Goal: Task Accomplishment & Management: Manage account settings

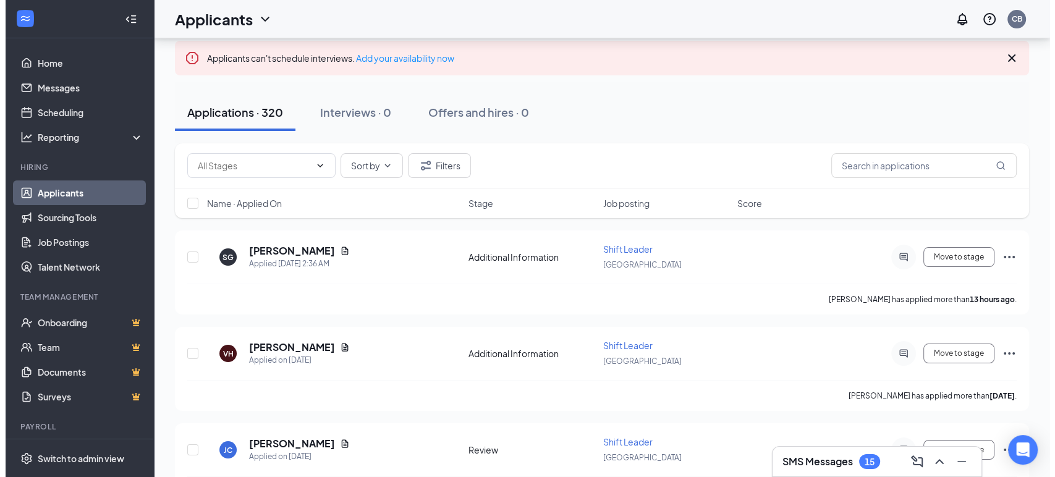
scroll to position [69, 0]
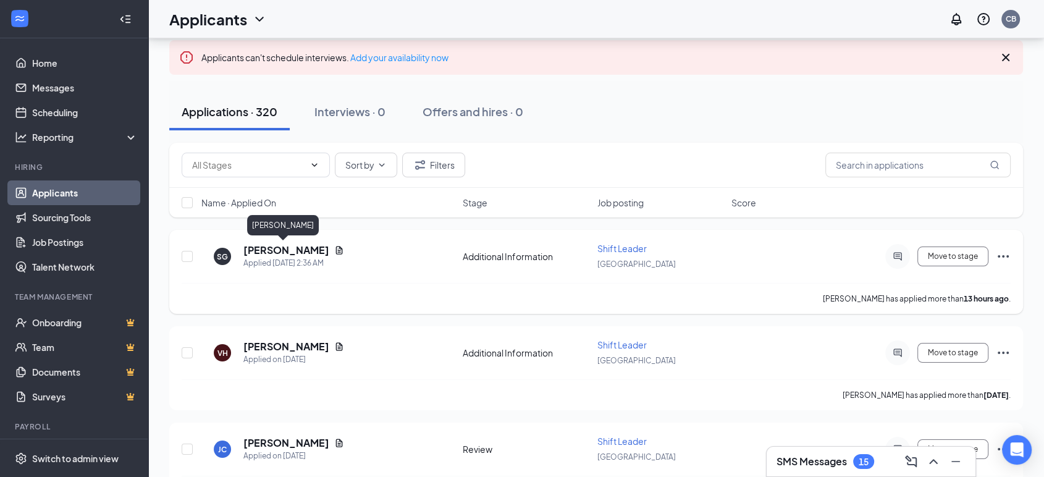
click at [302, 251] on h5 "[PERSON_NAME]" at bounding box center [286, 250] width 86 height 14
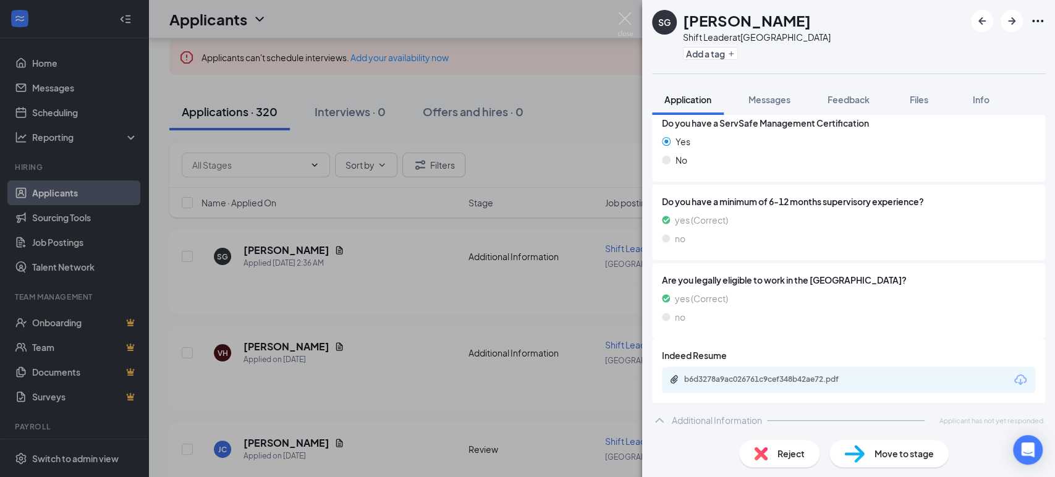
scroll to position [289, 0]
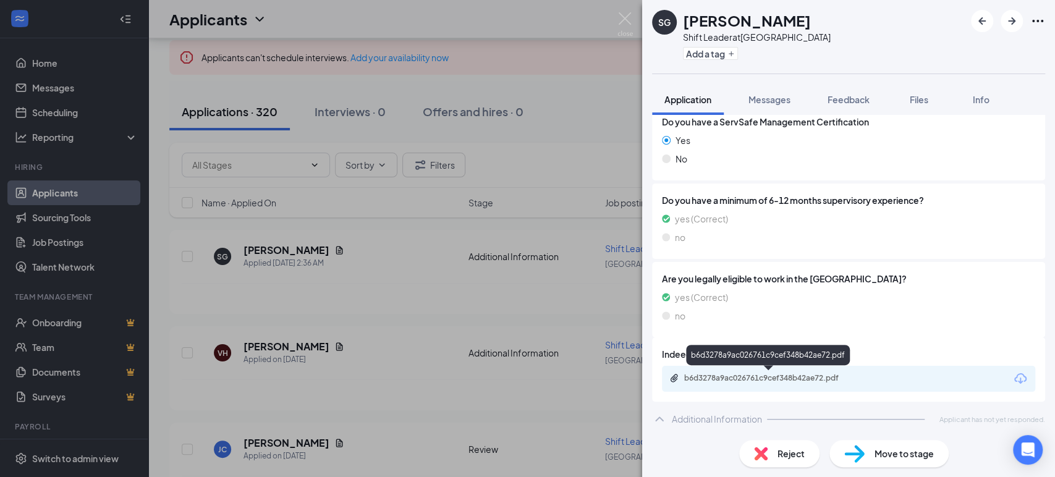
click at [808, 377] on div "b6d3278a9ac026761c9cef348b42ae72.pdf" at bounding box center [770, 378] width 173 height 10
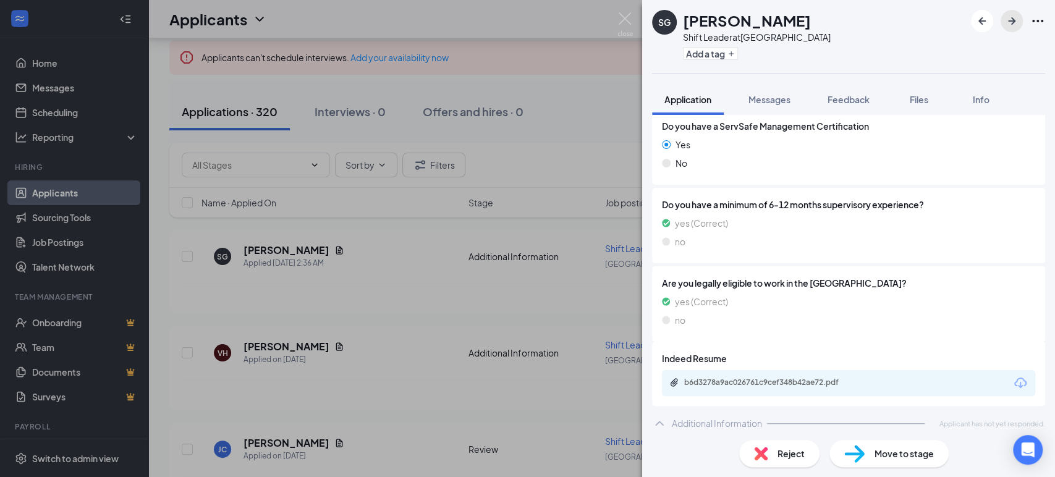
click at [1014, 20] on icon "ArrowRight" at bounding box center [1011, 20] width 7 height 7
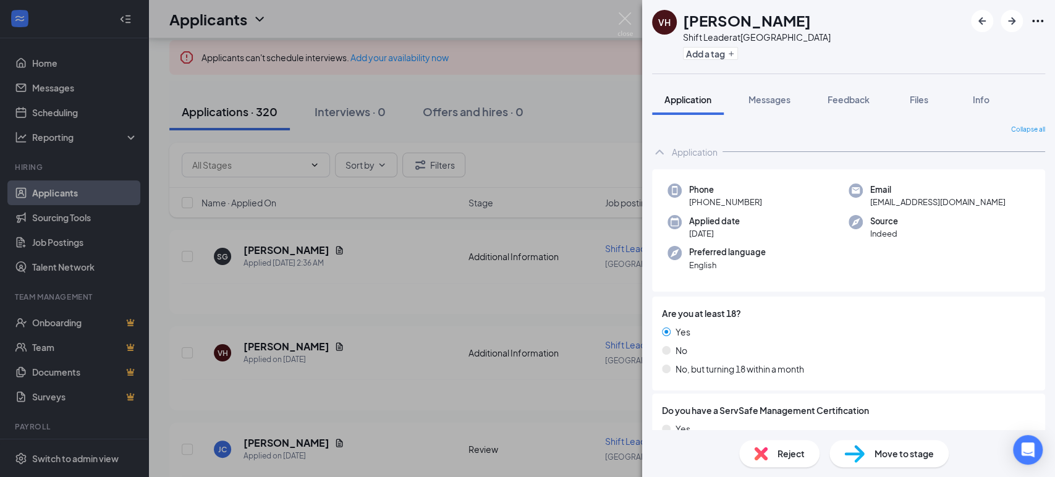
drag, startPoint x: 961, startPoint y: 165, endPoint x: 842, endPoint y: 461, distance: 319.1
drag, startPoint x: 842, startPoint y: 461, endPoint x: 927, endPoint y: 358, distance: 133.4
click at [927, 358] on div "Yes No No, but turning 18 within a month" at bounding box center [848, 353] width 373 height 56
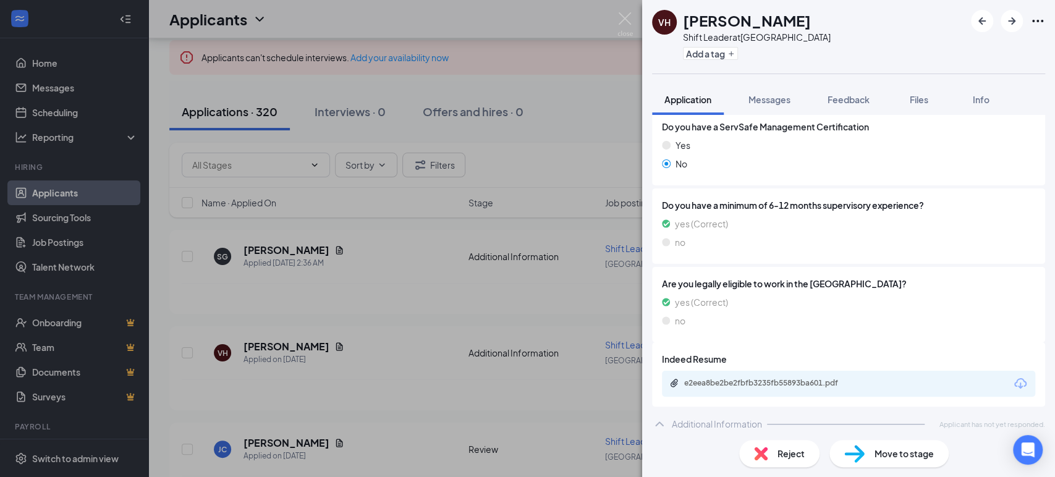
scroll to position [289, 0]
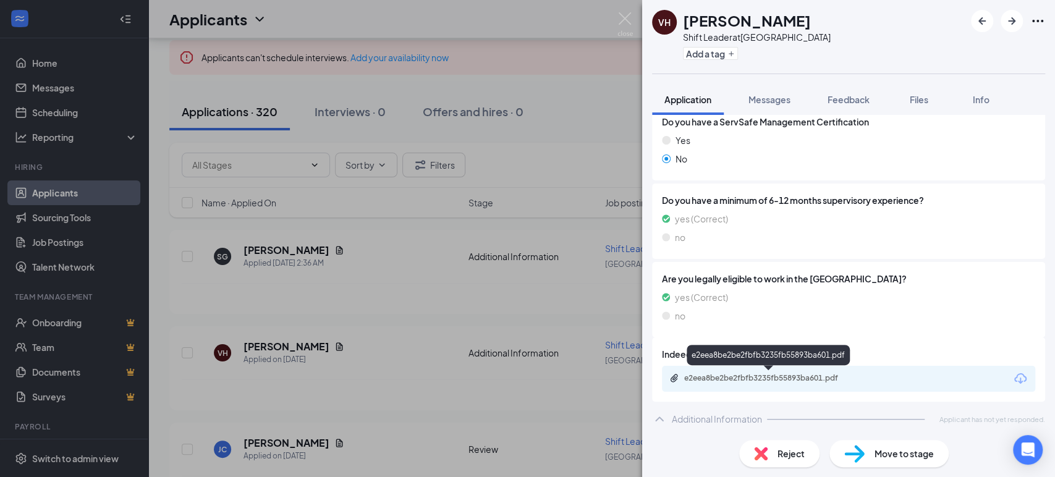
click at [826, 377] on div "e2eea8be2be2fbfb3235fb55893ba601.pdf" at bounding box center [770, 378] width 173 height 10
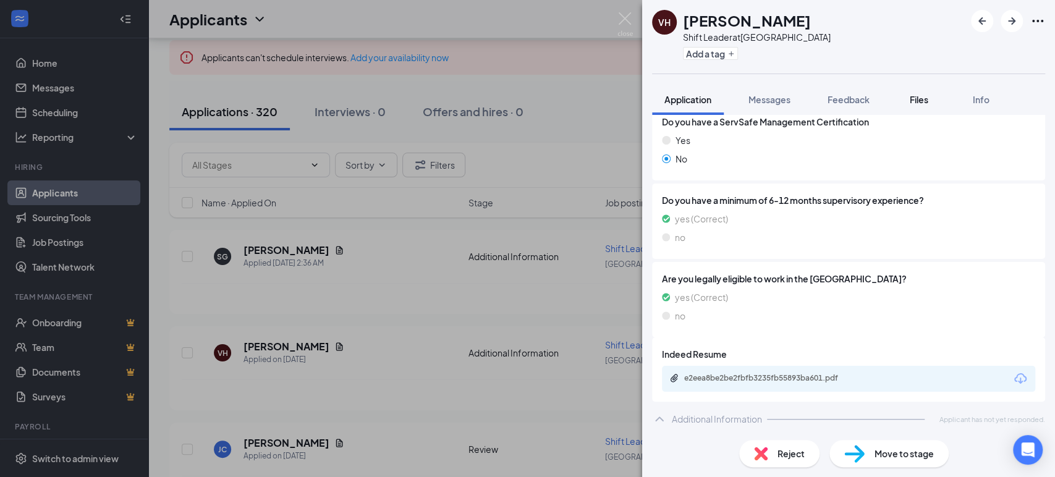
scroll to position [284, 0]
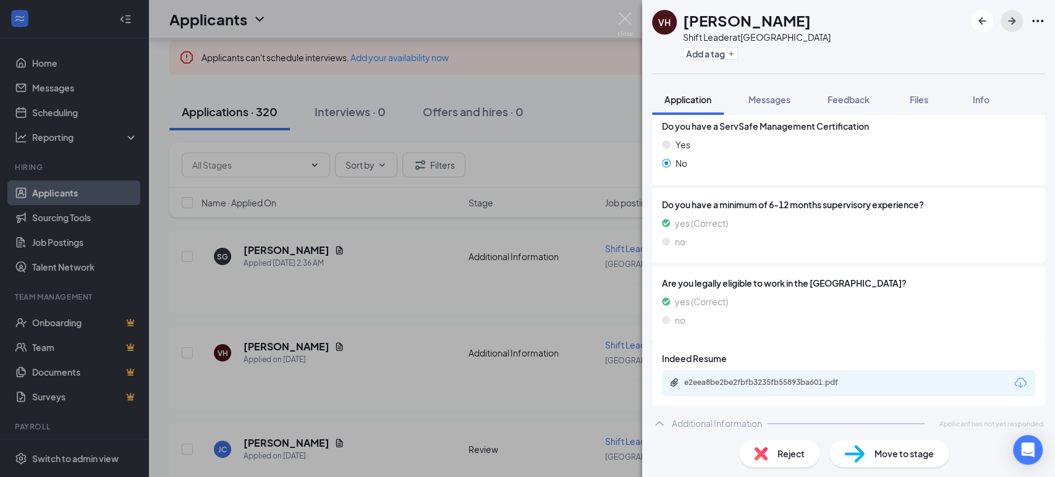
click at [1011, 28] on button "button" at bounding box center [1011, 21] width 22 height 22
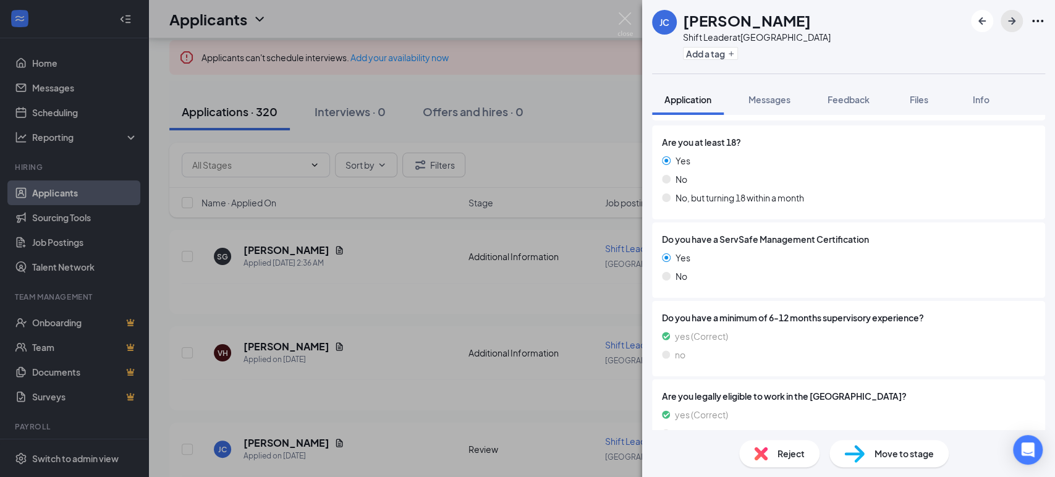
scroll to position [412, 0]
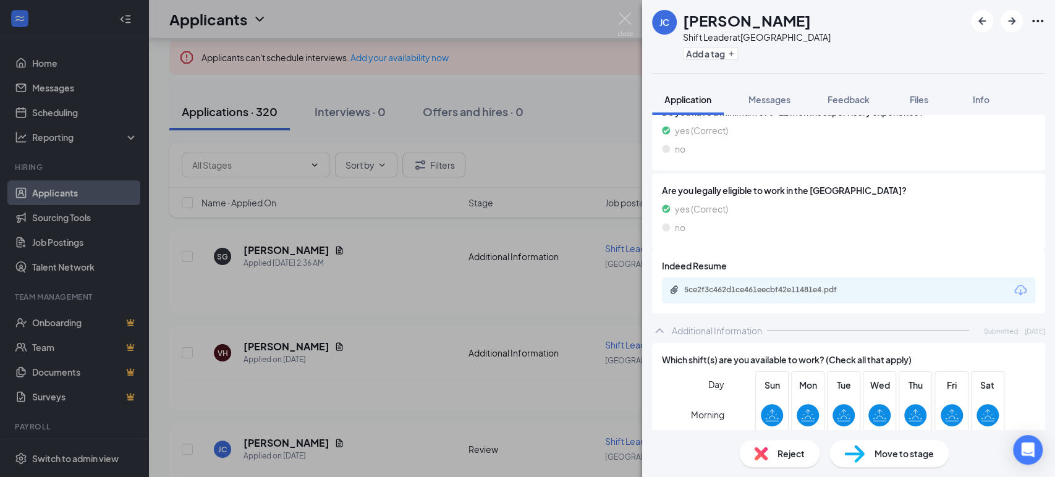
click at [730, 283] on div "5ce2f3c462d1ce461eecbf42e11481e4.pdf" at bounding box center [848, 290] width 373 height 26
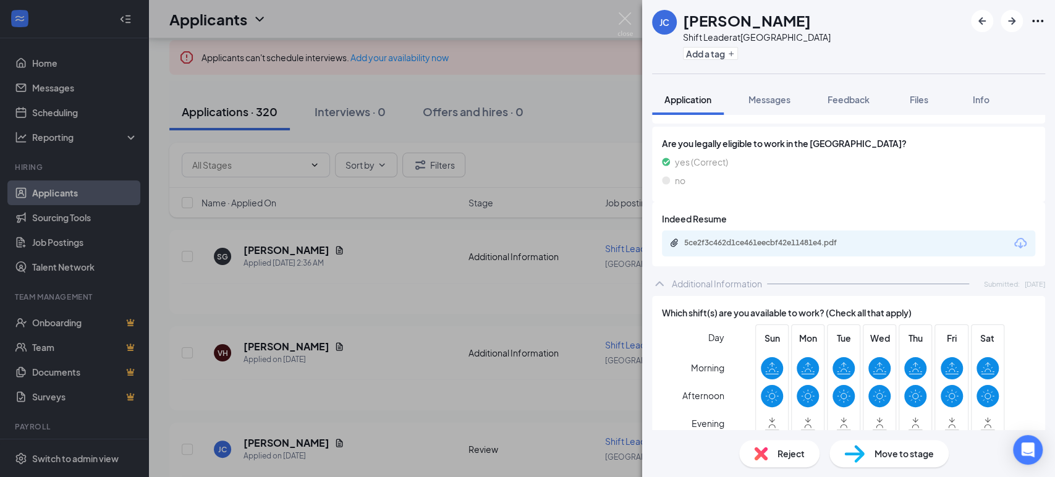
scroll to position [549, 0]
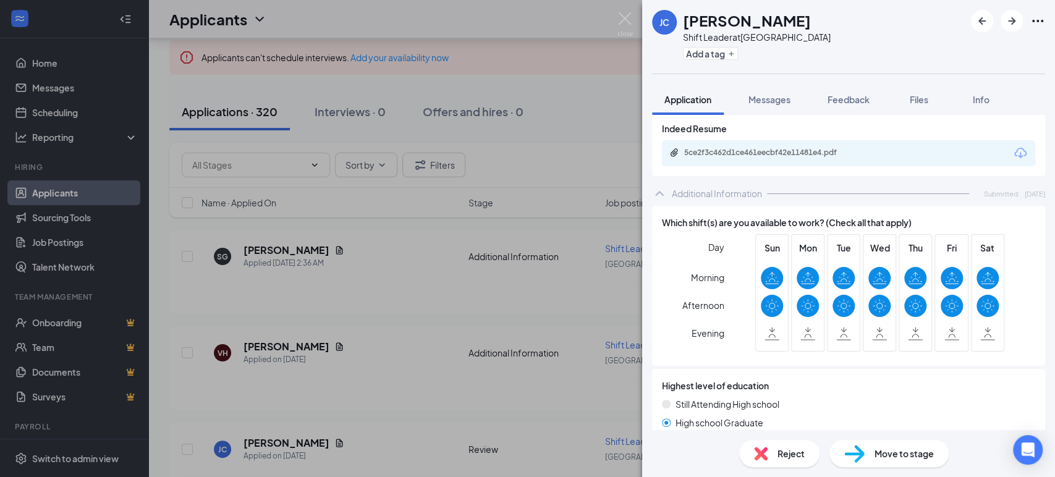
click at [791, 158] on div "5ce2f3c462d1ce461eecbf42e11481e4.pdf" at bounding box center [848, 153] width 373 height 26
click at [790, 152] on div "5ce2f3c462d1ce461eecbf42e11481e4.pdf" at bounding box center [770, 153] width 173 height 10
click at [1013, 19] on icon "ArrowRight" at bounding box center [1011, 20] width 7 height 7
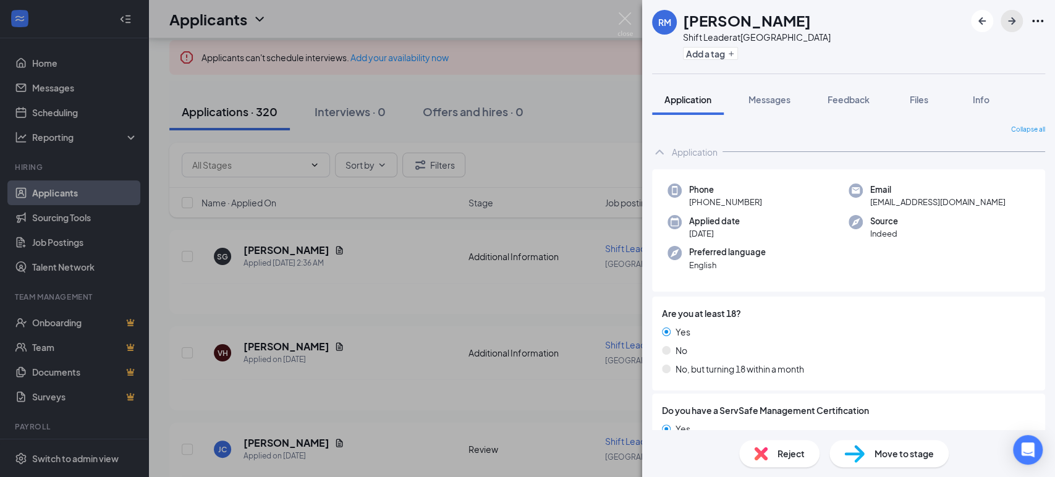
scroll to position [274, 0]
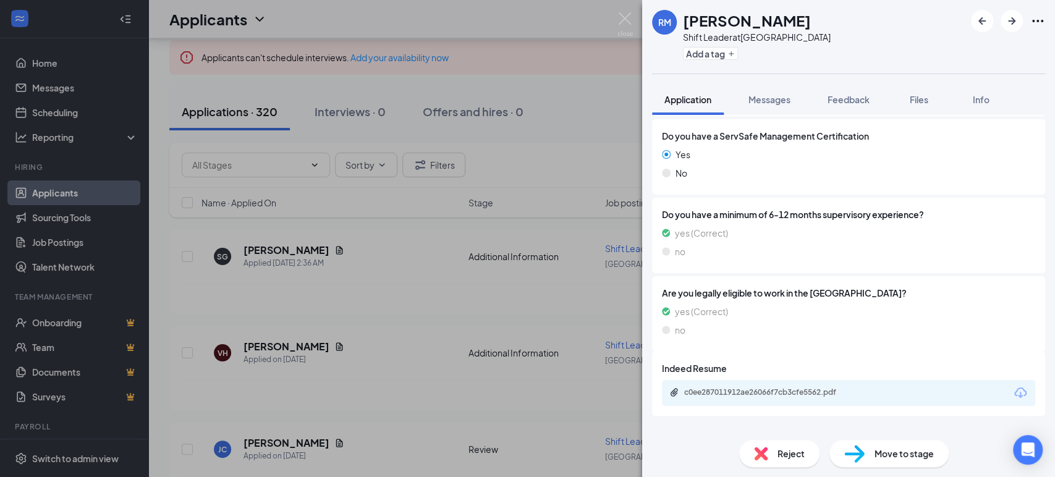
click at [796, 389] on div "c0ee287011912ae26066f7cb3cfe5562.pdf" at bounding box center [770, 392] width 173 height 10
click at [1005, 24] on icon "ArrowRight" at bounding box center [1011, 21] width 15 height 15
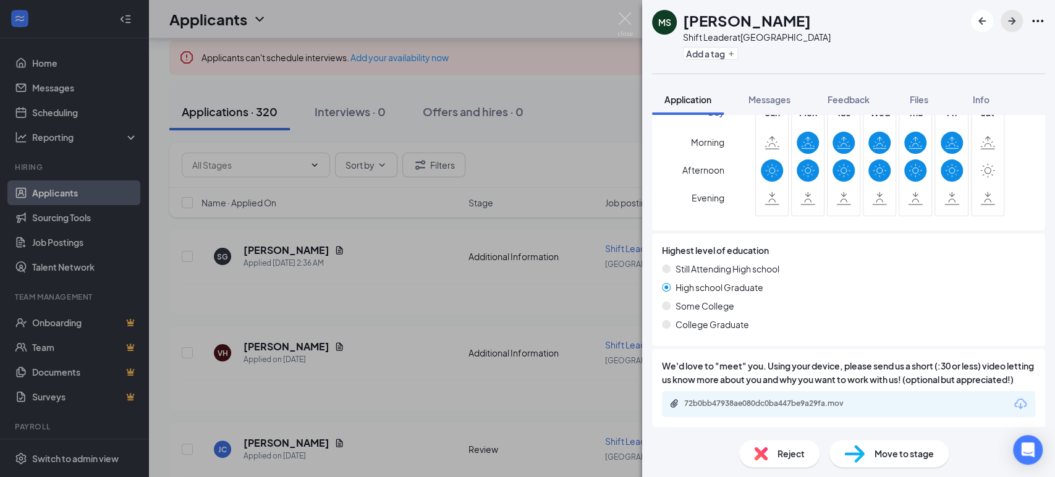
scroll to position [662, 0]
click at [813, 404] on div "72b0bb47938ae080dc0ba447be9a29fa.mov" at bounding box center [770, 404] width 173 height 10
click at [1013, 24] on icon "ArrowRight" at bounding box center [1011, 21] width 15 height 15
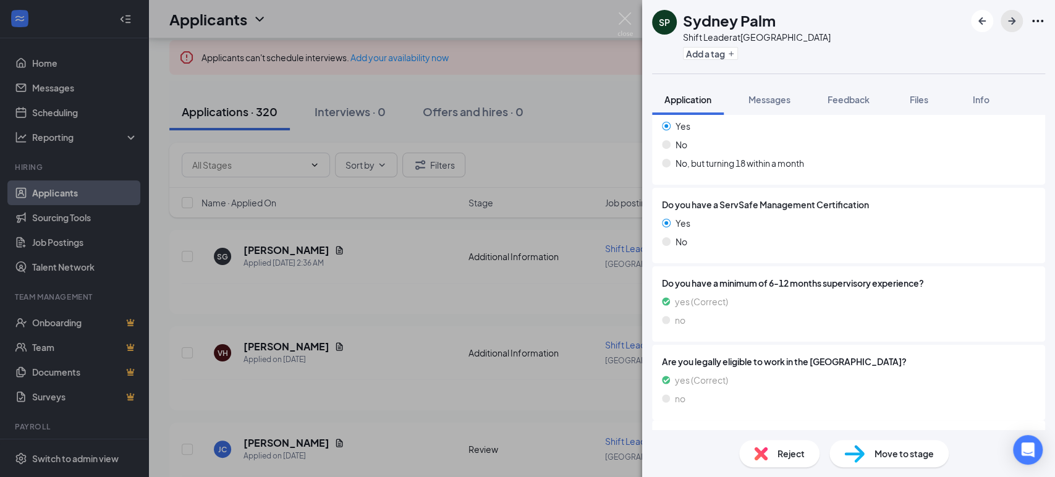
scroll to position [412, 0]
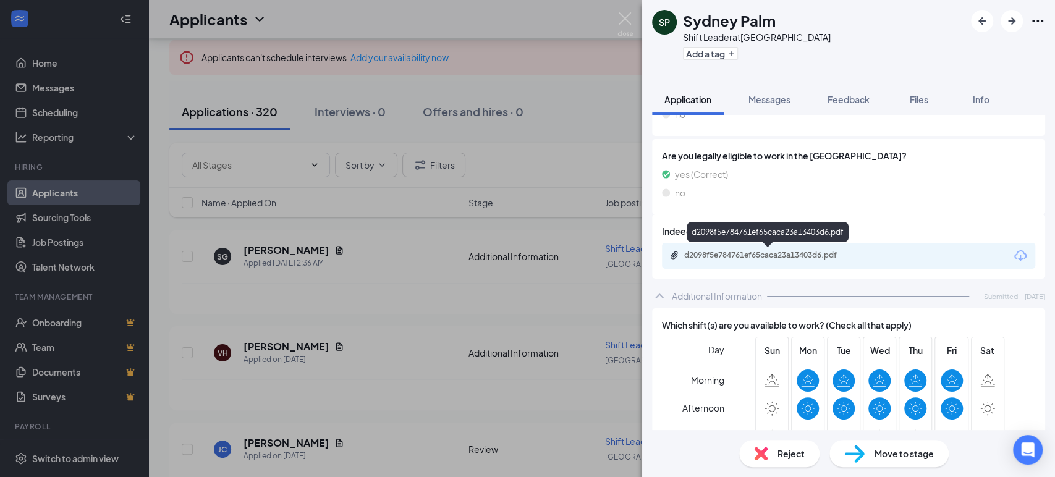
click at [787, 256] on div "d2098f5e784761ef65caca23a13403d6.pdf" at bounding box center [770, 255] width 173 height 10
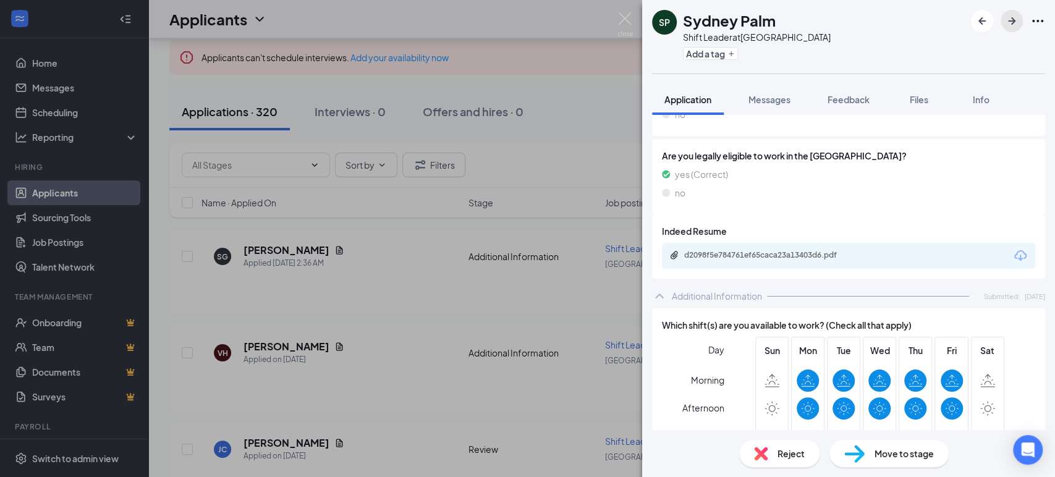
click at [1010, 19] on icon "ArrowRight" at bounding box center [1011, 21] width 15 height 15
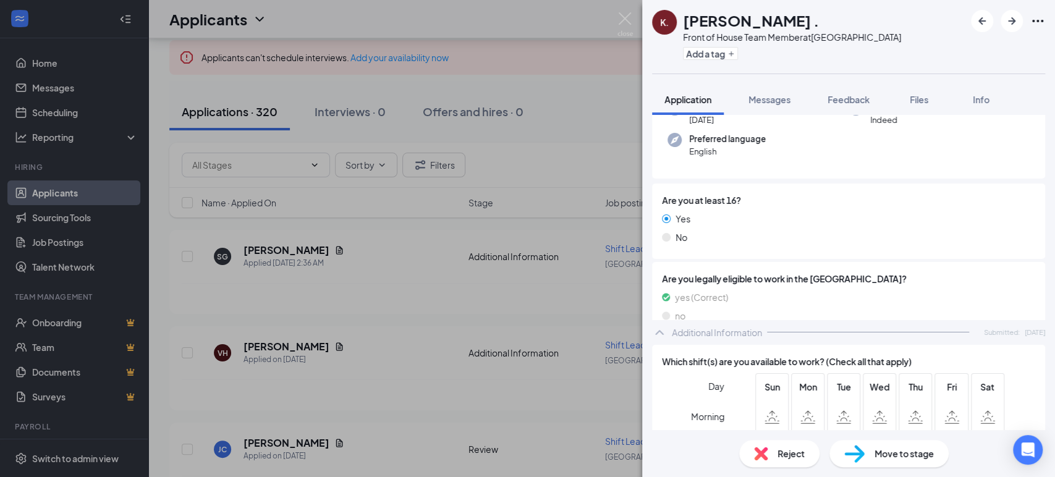
click at [855, 293] on div "Are you at least 16? Yes No Are you legally eligible to work in the US? yes (Co…" at bounding box center [848, 261] width 393 height 154
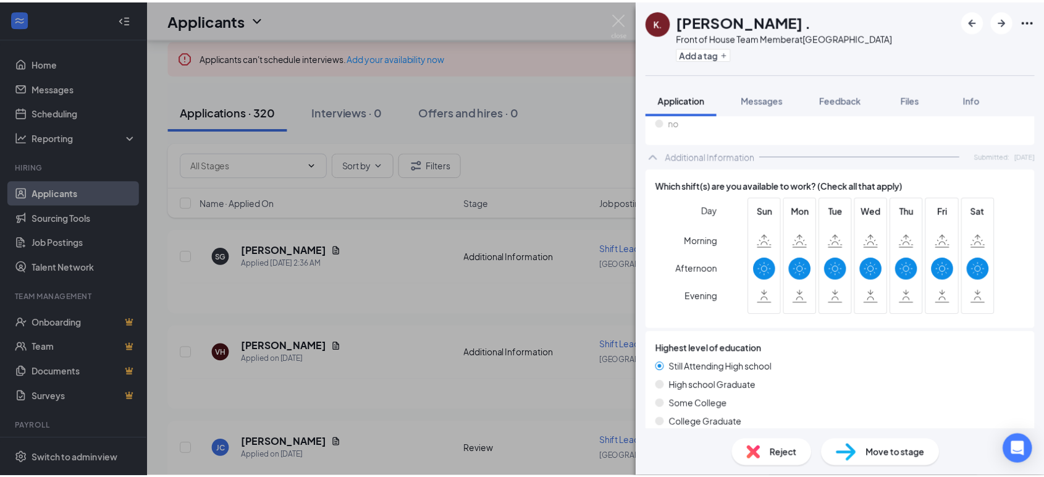
scroll to position [323, 0]
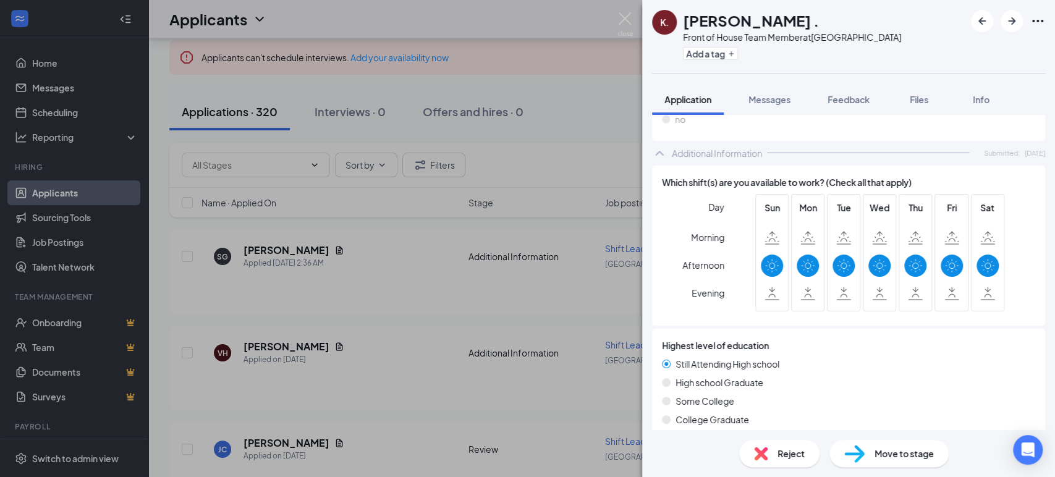
click at [539, 140] on div "K. kyraa . Front of House Team Member at Plant City Add a tag Application Messa…" at bounding box center [527, 238] width 1055 height 477
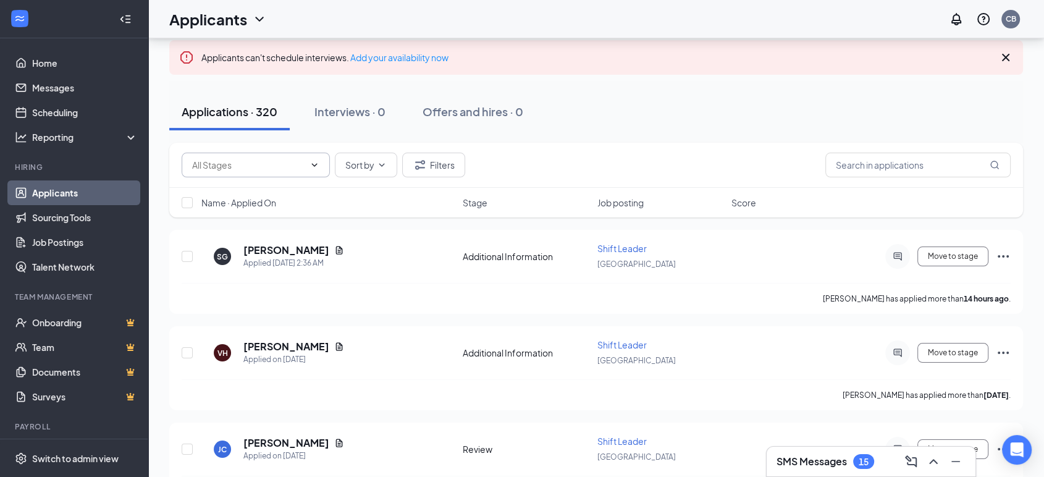
click at [304, 164] on input "text" at bounding box center [248, 165] width 112 height 14
click at [683, 128] on div "Applications · 320 Interviews · 0 Offers and hires · 0" at bounding box center [596, 111] width 854 height 37
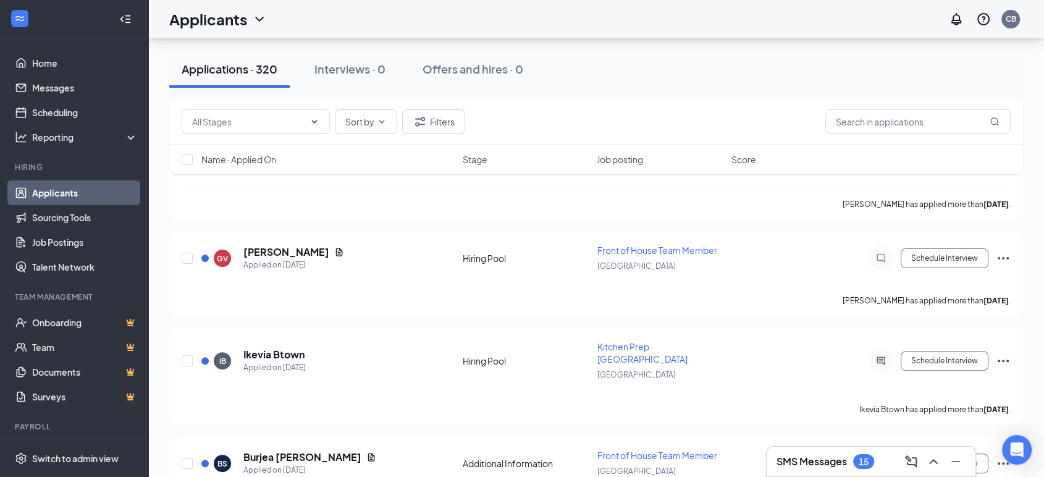
scroll to position [5149, 0]
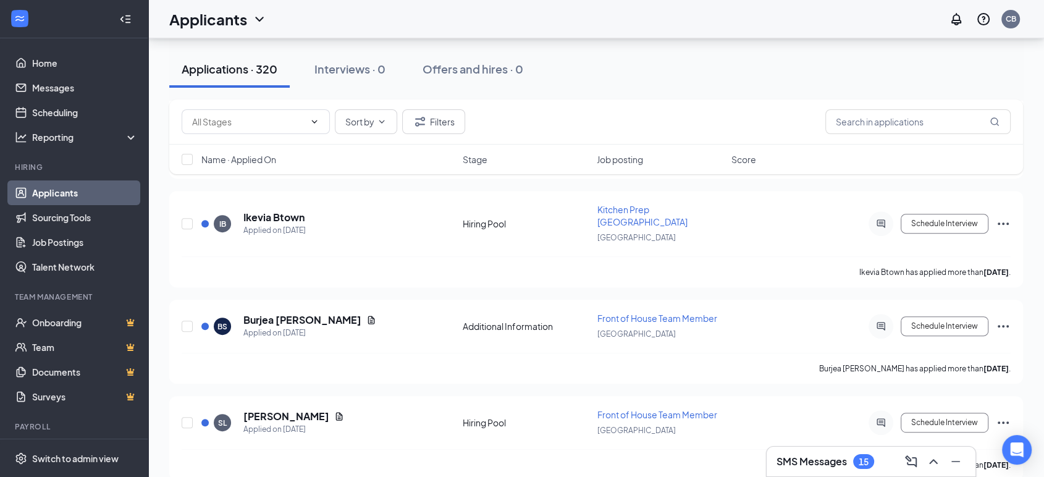
click at [808, 475] on div "SMS Messages 15" at bounding box center [871, 462] width 209 height 30
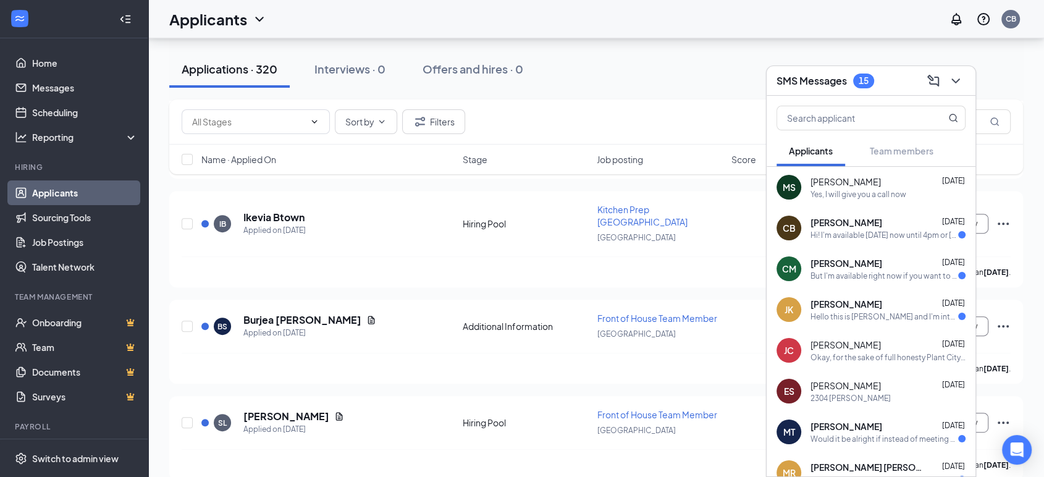
click at [712, 132] on div "Additional Information (64) Hiring Pool (400) Review (12) Sort by Filters" at bounding box center [596, 121] width 829 height 25
click at [731, 117] on div "Additional Information (64) Hiring Pool (400) Review (12) Sort by Filters" at bounding box center [596, 121] width 829 height 25
click at [839, 82] on h3 "SMS Messages" at bounding box center [812, 81] width 70 height 14
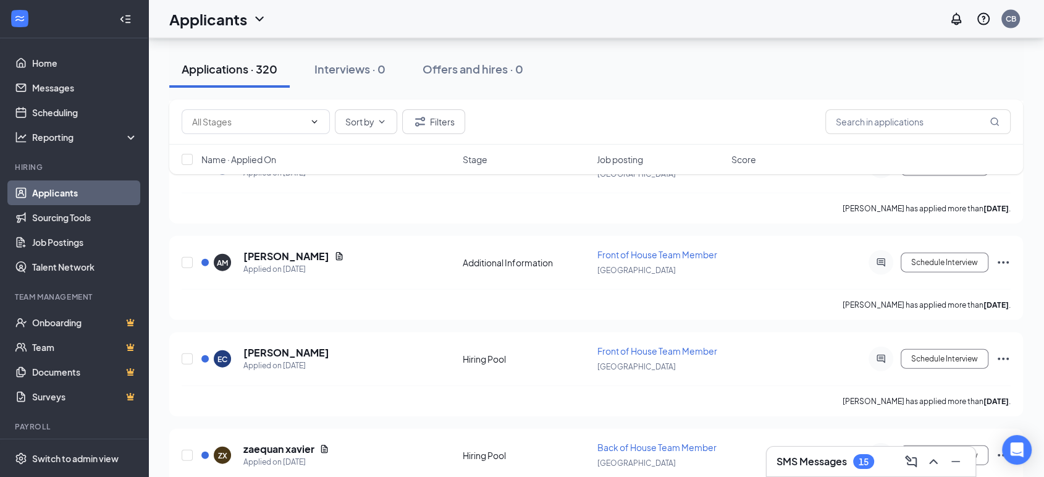
scroll to position [12220, 0]
